Goal: Find specific page/section: Find specific page/section

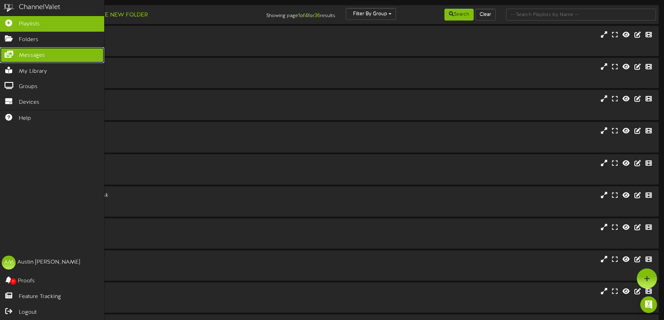
click at [13, 51] on icon at bounding box center [8, 53] width 17 height 5
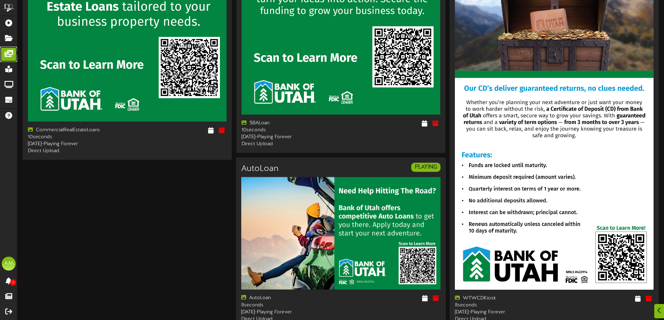
scroll to position [2409, 0]
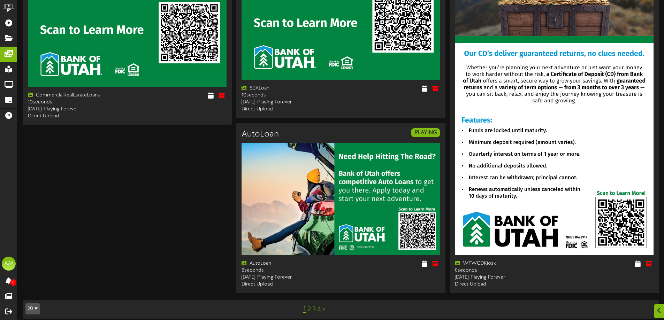
click at [308, 306] on link "2" at bounding box center [308, 310] width 3 height 8
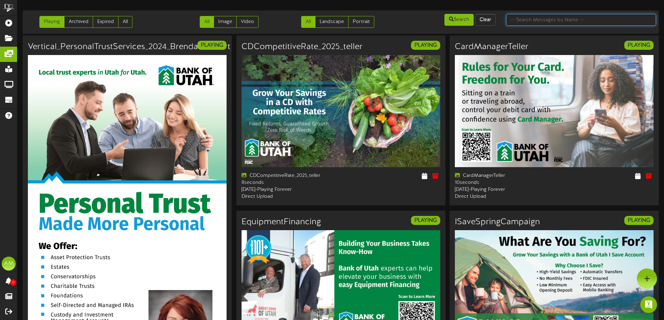
click at [523, 22] on input "text" at bounding box center [581, 20] width 150 height 12
type input "Wallet"
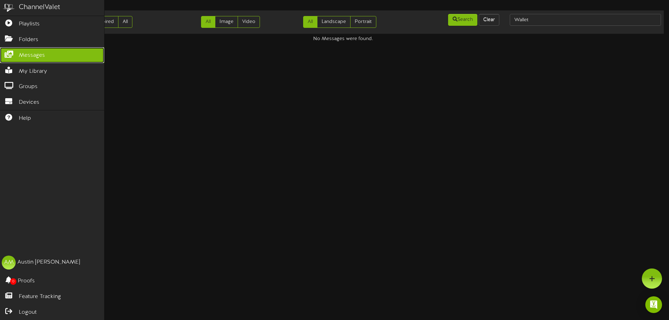
click at [9, 53] on icon at bounding box center [8, 53] width 17 height 5
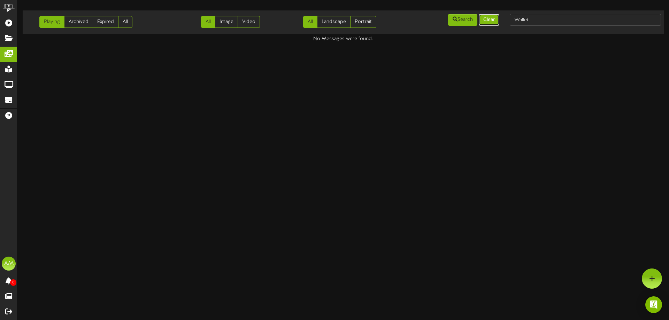
click at [483, 17] on button "Clear" at bounding box center [489, 20] width 21 height 12
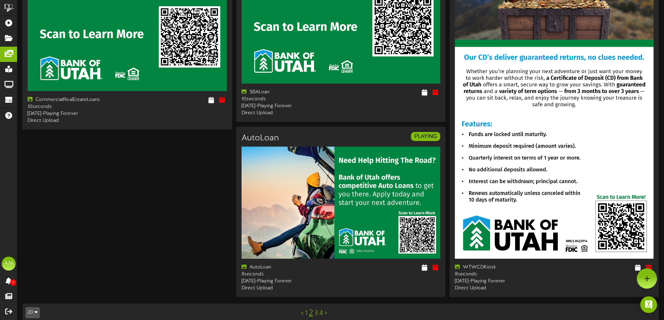
scroll to position [2405, 0]
click at [316, 310] on link "3" at bounding box center [315, 314] width 3 height 8
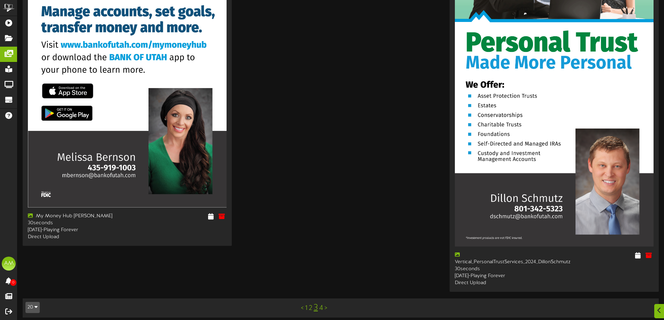
scroll to position [1849, 0]
click at [321, 304] on link "4" at bounding box center [321, 308] width 4 height 8
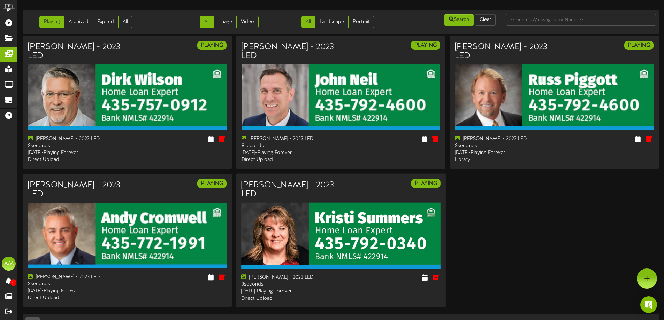
scroll to position [8, 0]
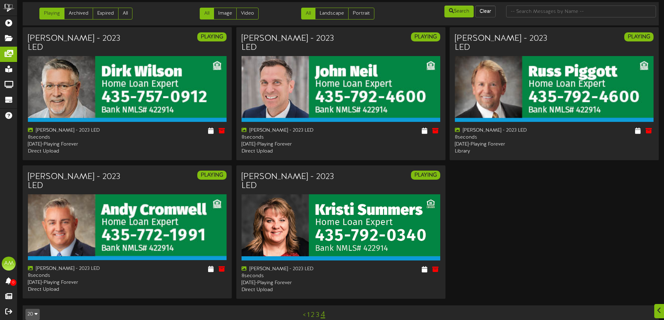
click at [318, 311] on link "3" at bounding box center [317, 315] width 3 height 8
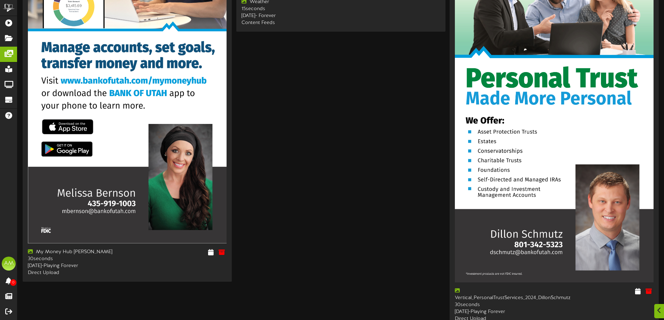
scroll to position [1849, 0]
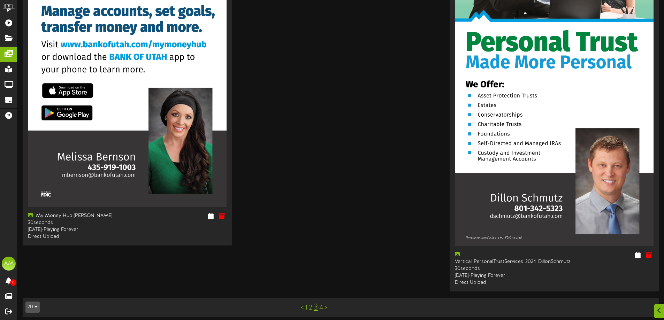
click at [311, 304] on link "2" at bounding box center [310, 308] width 3 height 8
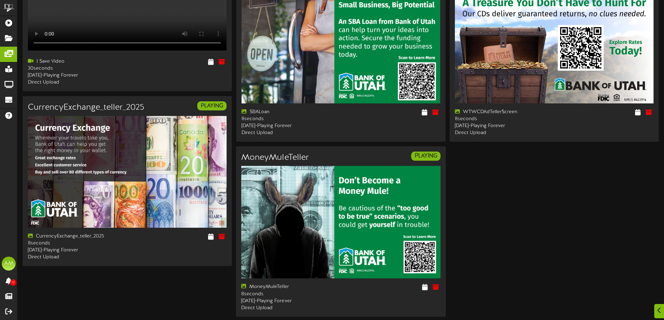
scroll to position [1138, 0]
